Goal: Information Seeking & Learning: Get advice/opinions

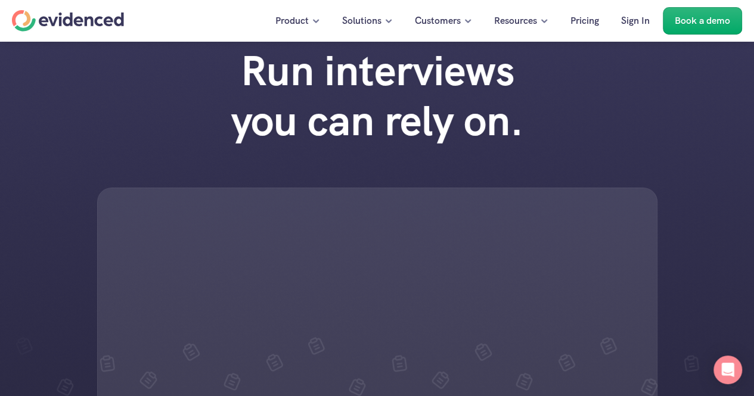
scroll to position [26, 0]
click at [732, 371] on icon "Open Intercom Messenger" at bounding box center [727, 369] width 14 height 15
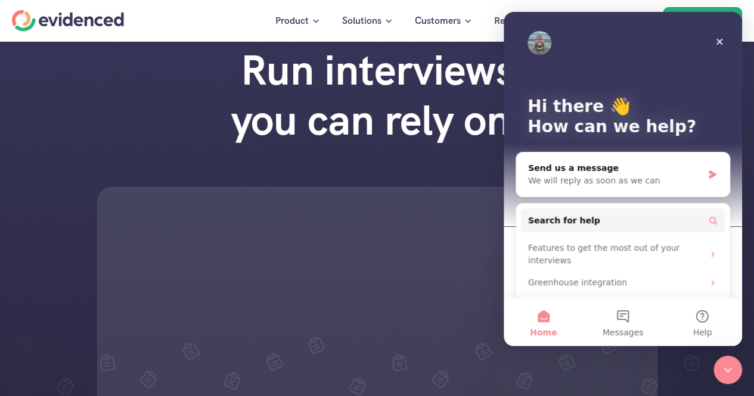
scroll to position [0, 0]
click at [634, 176] on div "We will reply as soon as we can" at bounding box center [615, 181] width 175 height 13
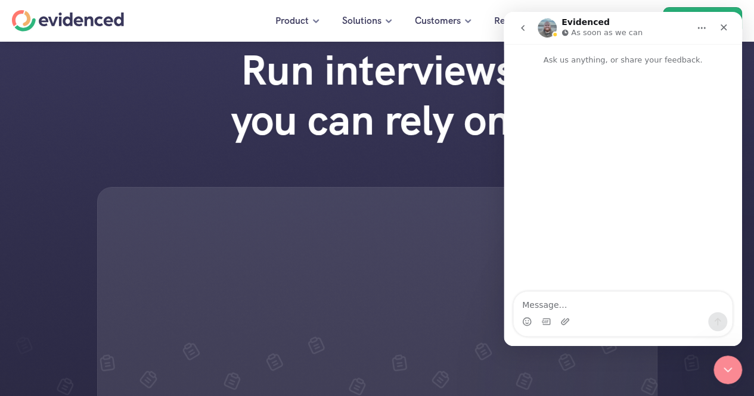
click at [613, 316] on div "Intercom messenger" at bounding box center [623, 321] width 218 height 19
click at [610, 308] on textarea "Message…" at bounding box center [623, 302] width 218 height 20
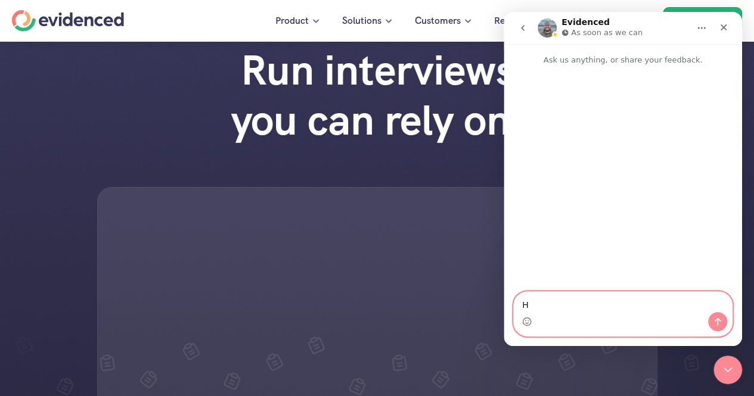
type textarea "Hi"
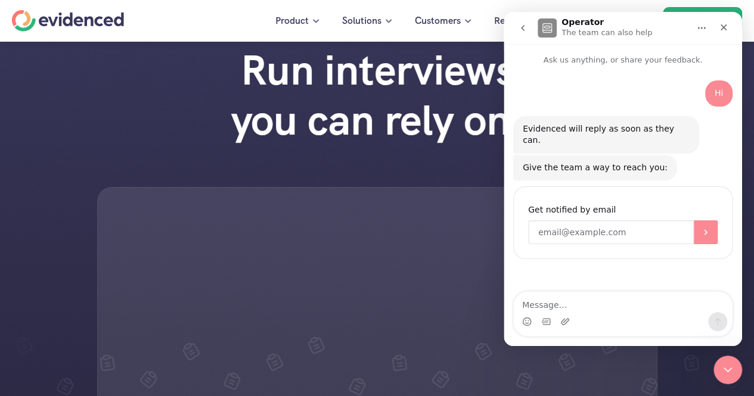
click at [621, 220] on input "Enter your email" at bounding box center [611, 232] width 166 height 24
type input "[EMAIL_ADDRESS][DOMAIN_NAME]"
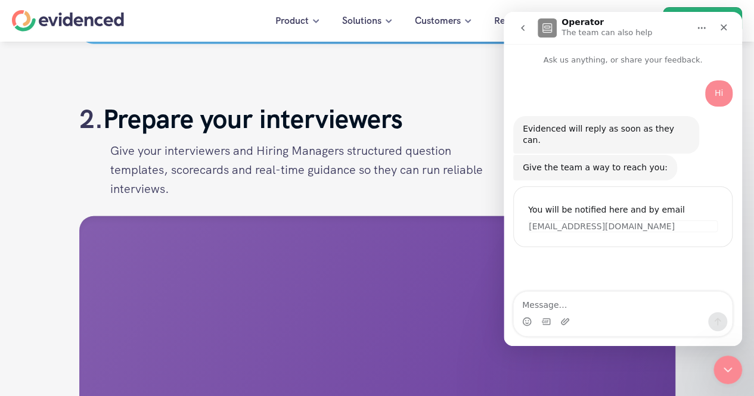
scroll to position [1933, 0]
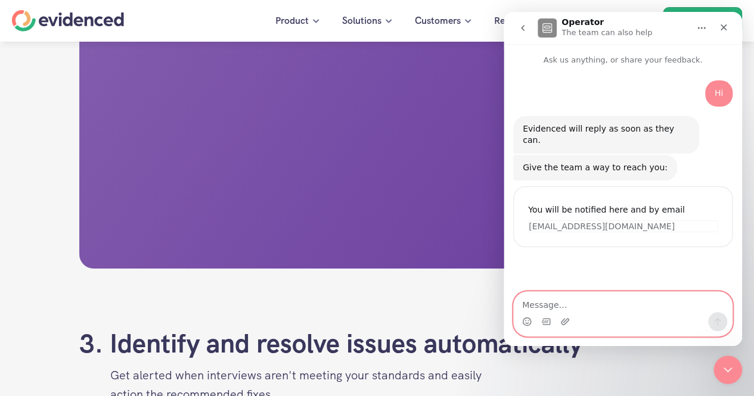
click at [597, 308] on textarea "Message…" at bounding box center [623, 302] width 218 height 20
click at [561, 322] on icon "Upload attachment" at bounding box center [565, 321] width 8 height 7
click at [564, 322] on icon "Upload attachment" at bounding box center [565, 321] width 8 height 7
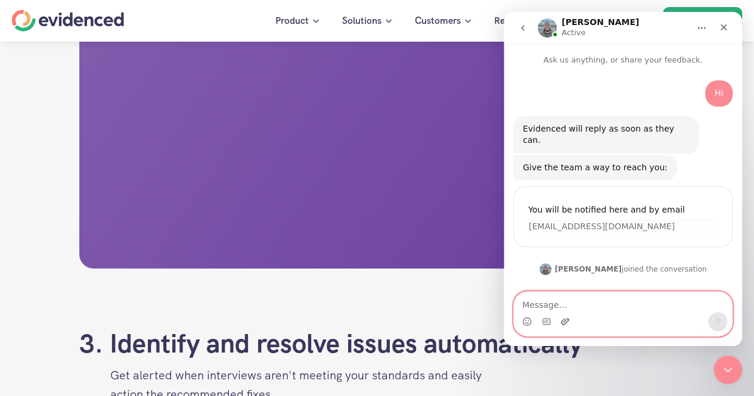
scroll to position [36, 0]
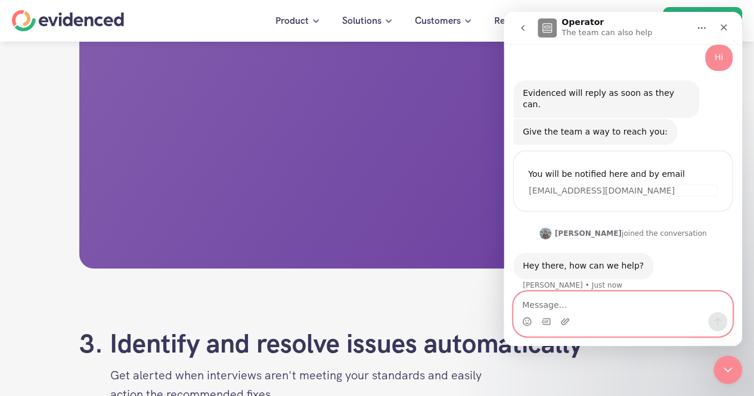
click at [551, 297] on textarea "Message…" at bounding box center [623, 302] width 218 height 20
type textarea "Hello [PERSON_NAME]"
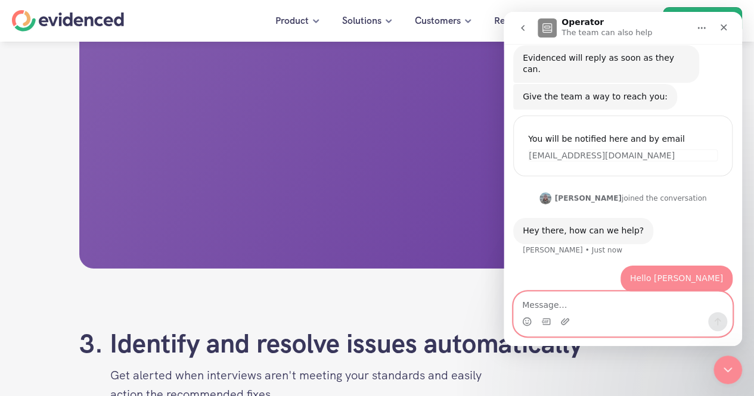
click at [631, 300] on textarea "Message…" at bounding box center [623, 302] width 218 height 20
type textarea "I need a free trail for evidenced"
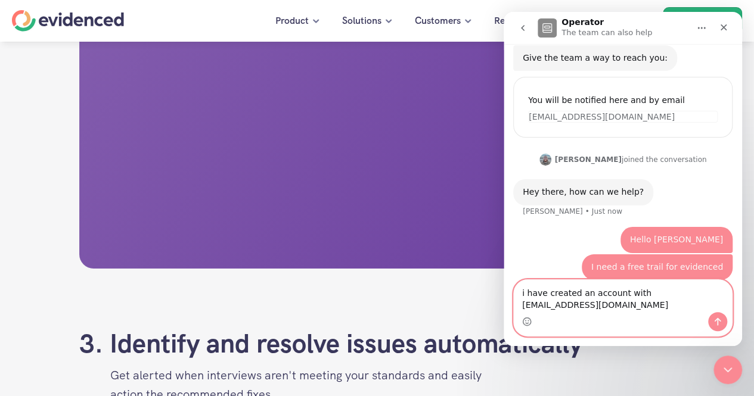
type textarea "i have created an account with rohanagarwalprp@gmail.com"
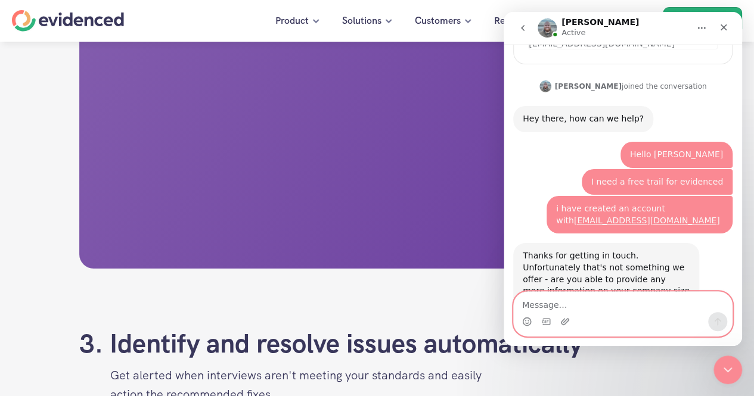
scroll to position [231, 0]
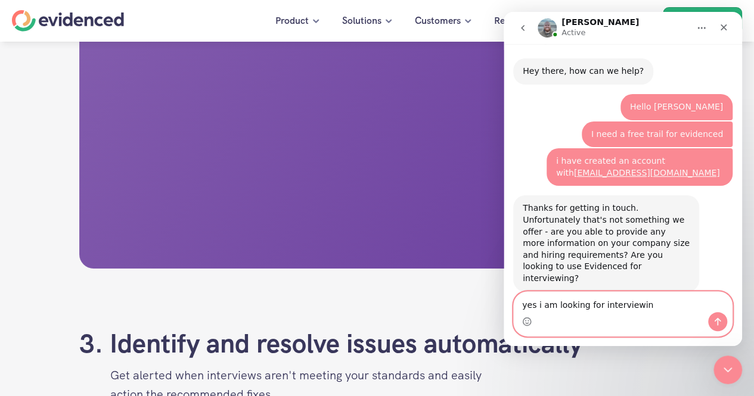
type textarea "yes i am looking for interviewing"
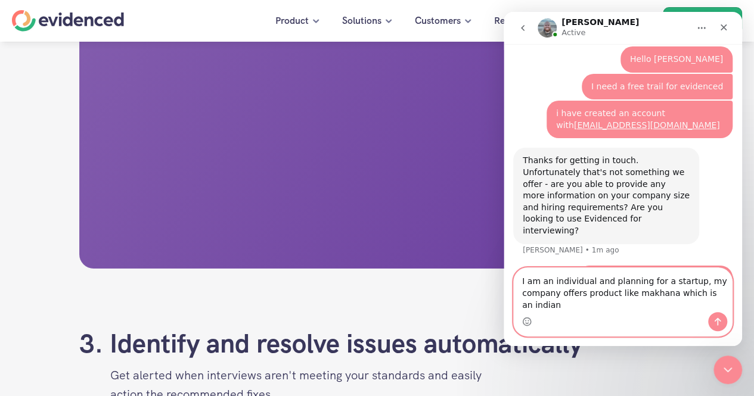
scroll to position [290, 0]
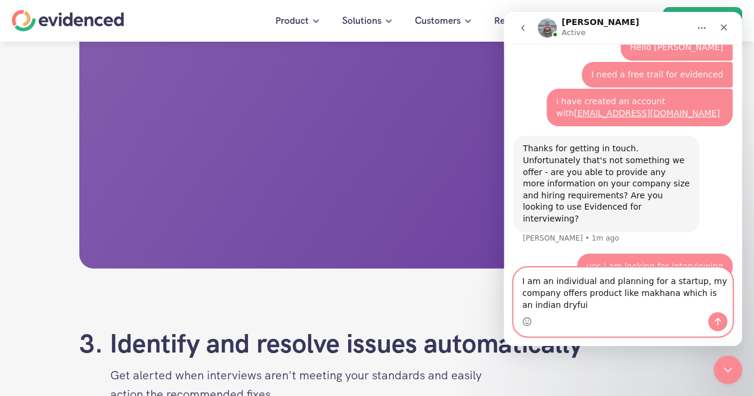
type textarea "I am an individual and planning for a startup, my company offers product like m…"
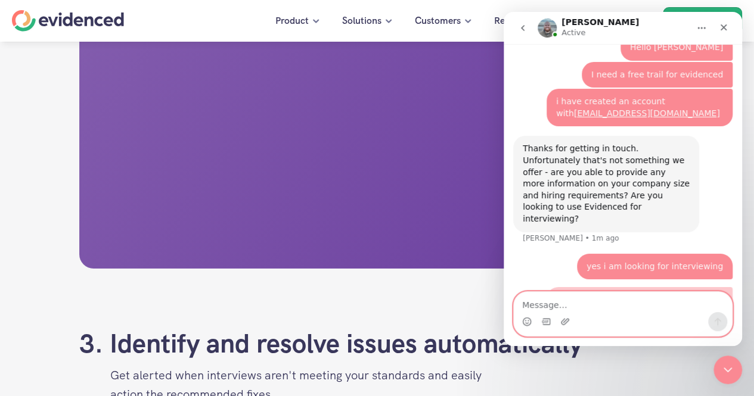
scroll to position [317, 0]
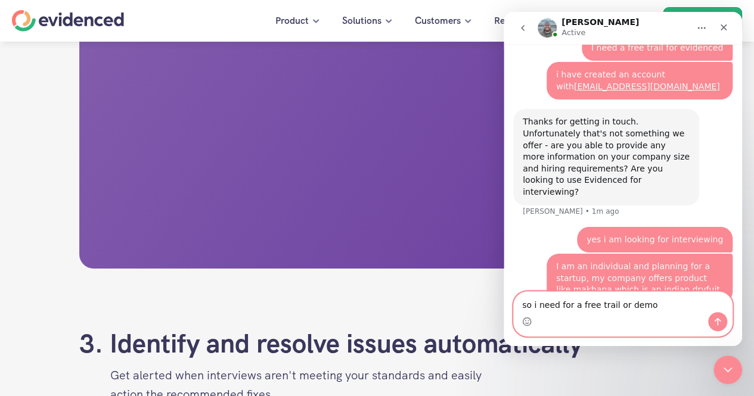
type textarea "so i need for a free trail or demo"
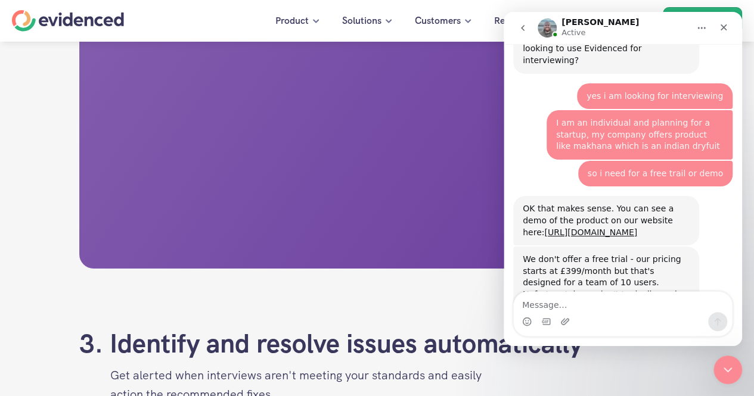
scroll to position [477, 0]
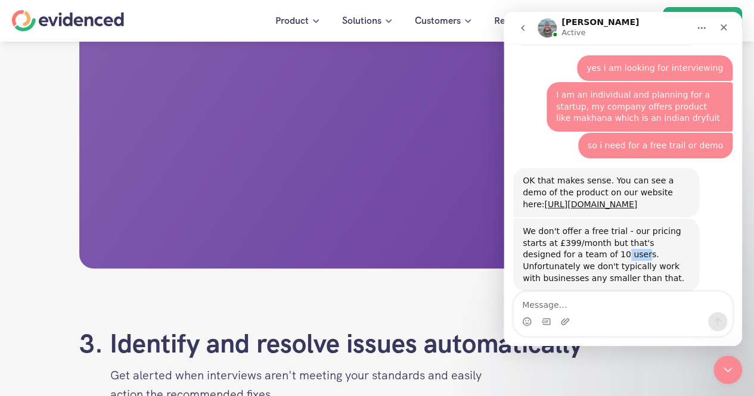
drag, startPoint x: 563, startPoint y: 227, endPoint x: 582, endPoint y: 228, distance: 19.7
click at [582, 228] on div "We don't offer a free trial - our pricing starts at £399/month but that's desig…" at bounding box center [606, 255] width 167 height 58
click at [600, 234] on div "We don't offer a free trial - our pricing starts at £399/month but that's desig…" at bounding box center [606, 255] width 167 height 58
drag, startPoint x: 563, startPoint y: 243, endPoint x: 623, endPoint y: 265, distance: 64.1
click at [623, 265] on div "We don't offer a free trial - our pricing starts at £399/month but that's desig…" at bounding box center [606, 255] width 186 height 73
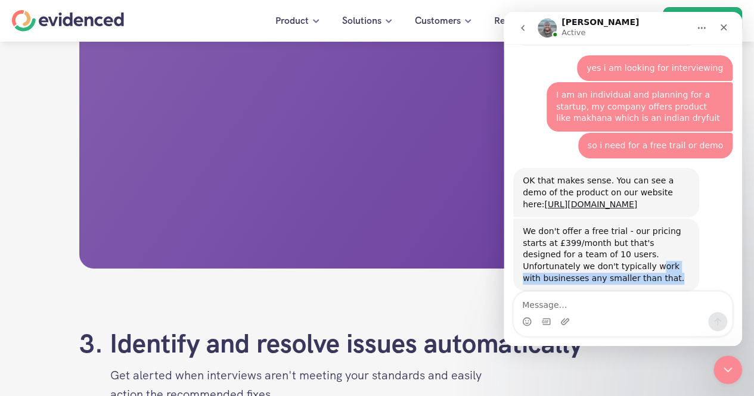
click at [606, 259] on div "We don't offer a free trial - our pricing starts at £399/month but that's desig…" at bounding box center [606, 255] width 167 height 58
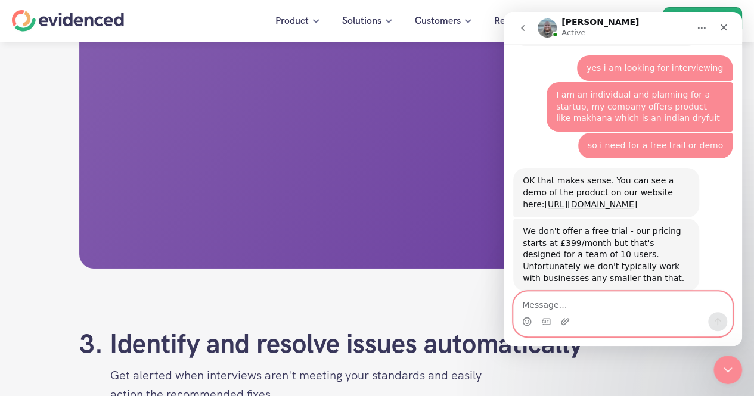
click at [576, 303] on textarea "Message…" at bounding box center [623, 302] width 218 height 20
type textarea "understood. Thanks"
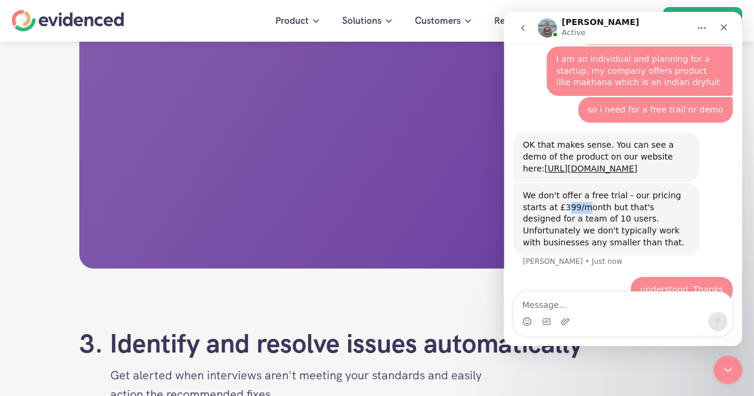
drag, startPoint x: 542, startPoint y: 185, endPoint x: 559, endPoint y: 189, distance: 17.8
click at [559, 190] on div "We don't offer a free trial - our pricing starts at £399/month but that's desig…" at bounding box center [606, 219] width 167 height 58
click at [596, 192] on div "We don't offer a free trial - our pricing starts at £399/month but that's desig…" at bounding box center [606, 219] width 167 height 58
click at [727, 365] on icon "Close Intercom Messenger" at bounding box center [726, 368] width 14 height 14
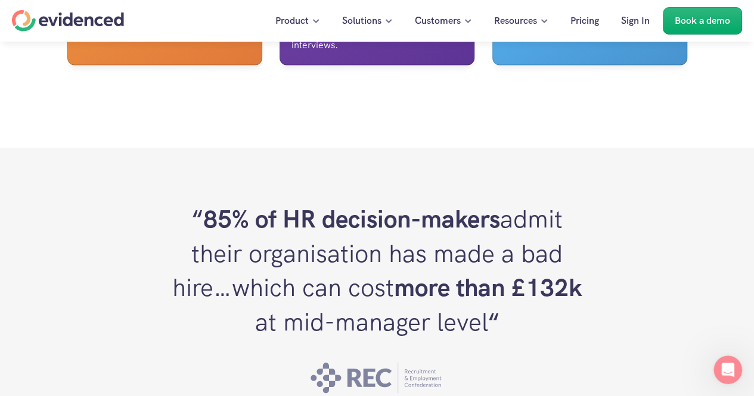
scroll to position [3490, 0]
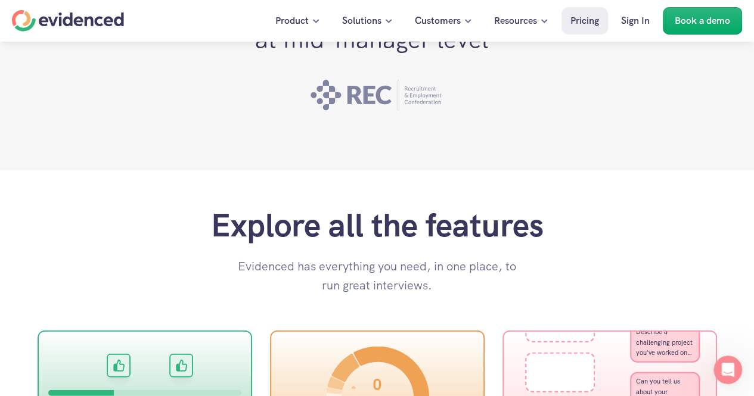
click at [577, 23] on p "Pricing" at bounding box center [584, 20] width 29 height 15
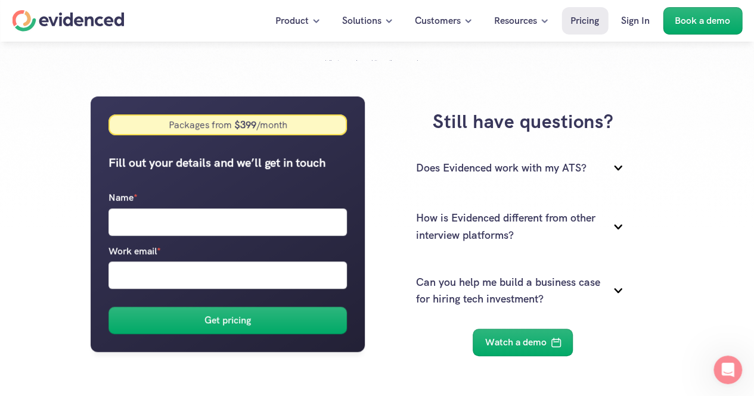
scroll to position [169, 0]
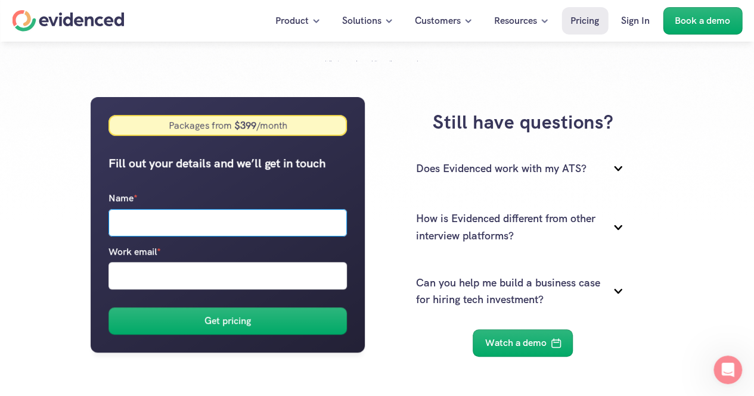
click at [228, 225] on input "Name *" at bounding box center [227, 222] width 238 height 27
type input "[DOMAIN_NAME]"
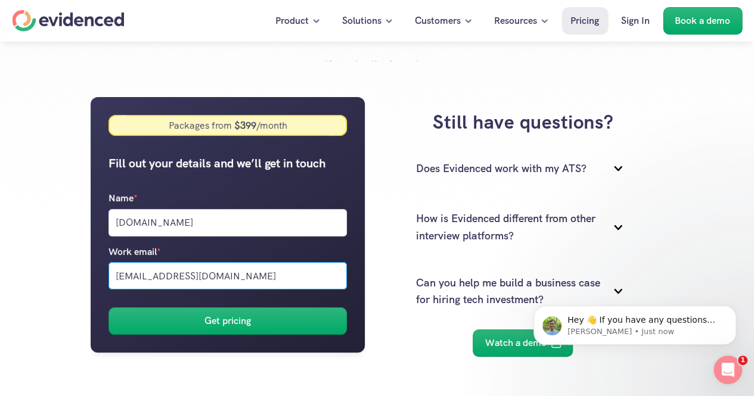
scroll to position [0, 0]
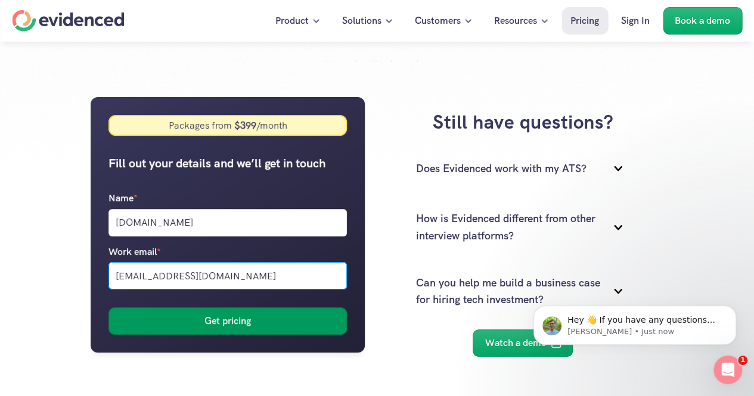
type input "[EMAIL_ADDRESS][DOMAIN_NAME]"
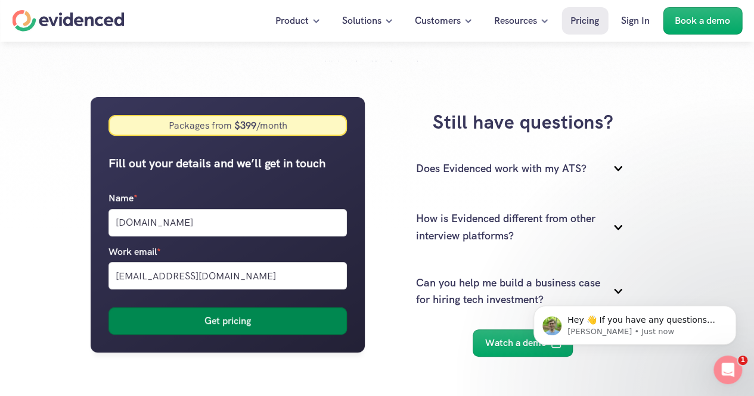
click at [229, 316] on h6 "Get pricing" at bounding box center [227, 321] width 46 height 15
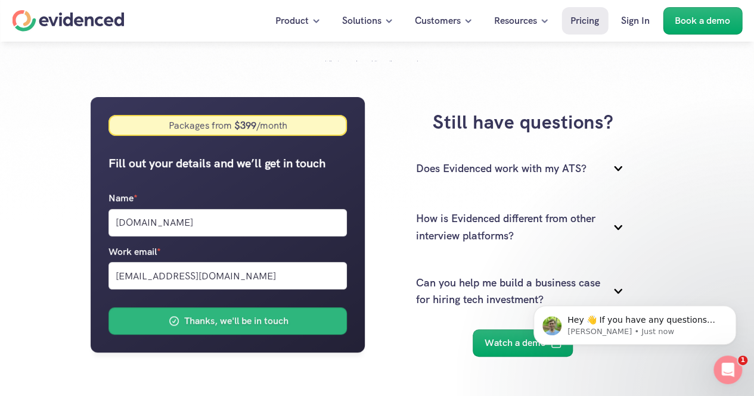
click at [742, 368] on div "Packages from $ 399 /month Fill out your details and we’ll get in touch Name * …" at bounding box center [377, 328] width 754 height 535
click at [735, 367] on icon "Open Intercom Messenger" at bounding box center [726, 369] width 20 height 20
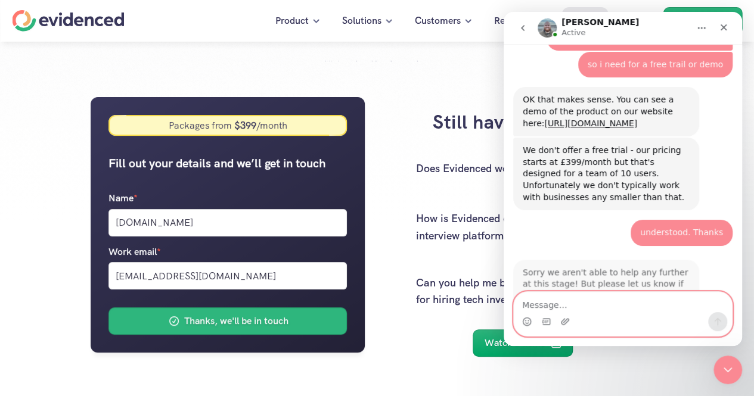
scroll to position [571, 0]
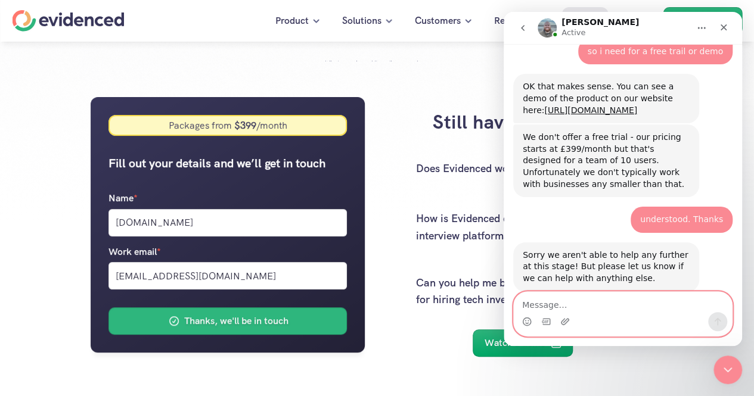
click at [585, 302] on textarea "Message…" at bounding box center [623, 302] width 218 height 20
type textarea "sure"
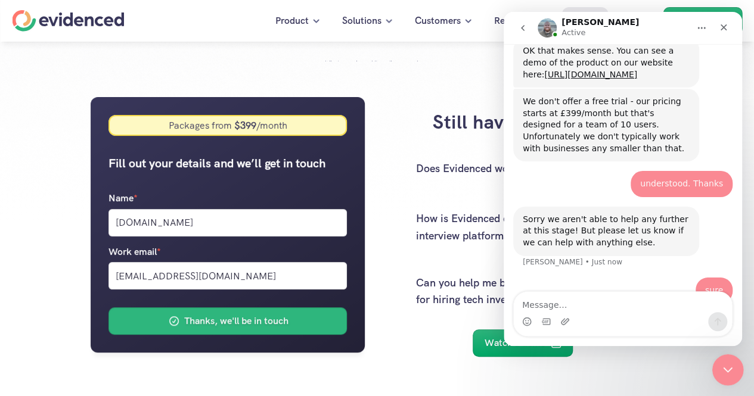
click at [722, 367] on icon "Close Intercom Messenger" at bounding box center [726, 368] width 8 height 5
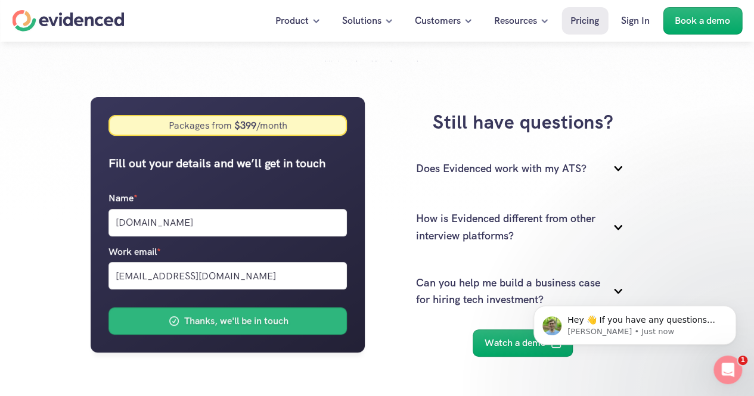
scroll to position [0, 0]
